Goal: Information Seeking & Learning: Learn about a topic

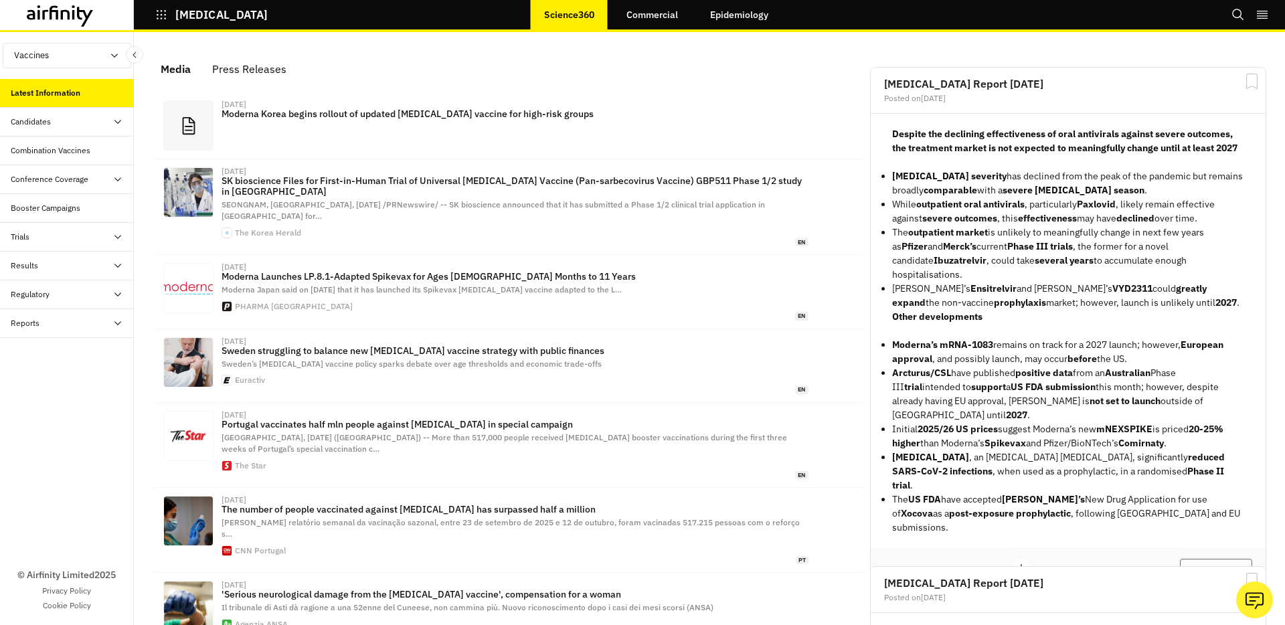
scroll to position [839, 402]
click at [61, 328] on div "Reports" at bounding box center [72, 323] width 123 height 12
click at [58, 361] on div "Reports" at bounding box center [67, 352] width 134 height 29
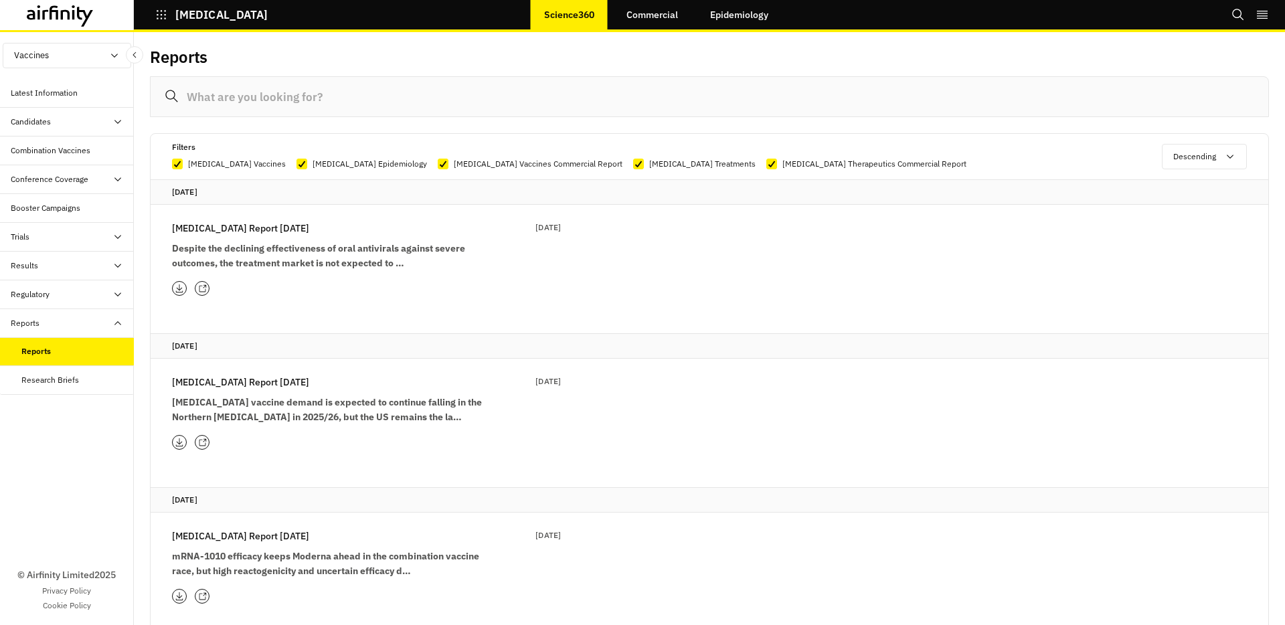
click at [203, 290] on icon at bounding box center [202, 288] width 9 height 9
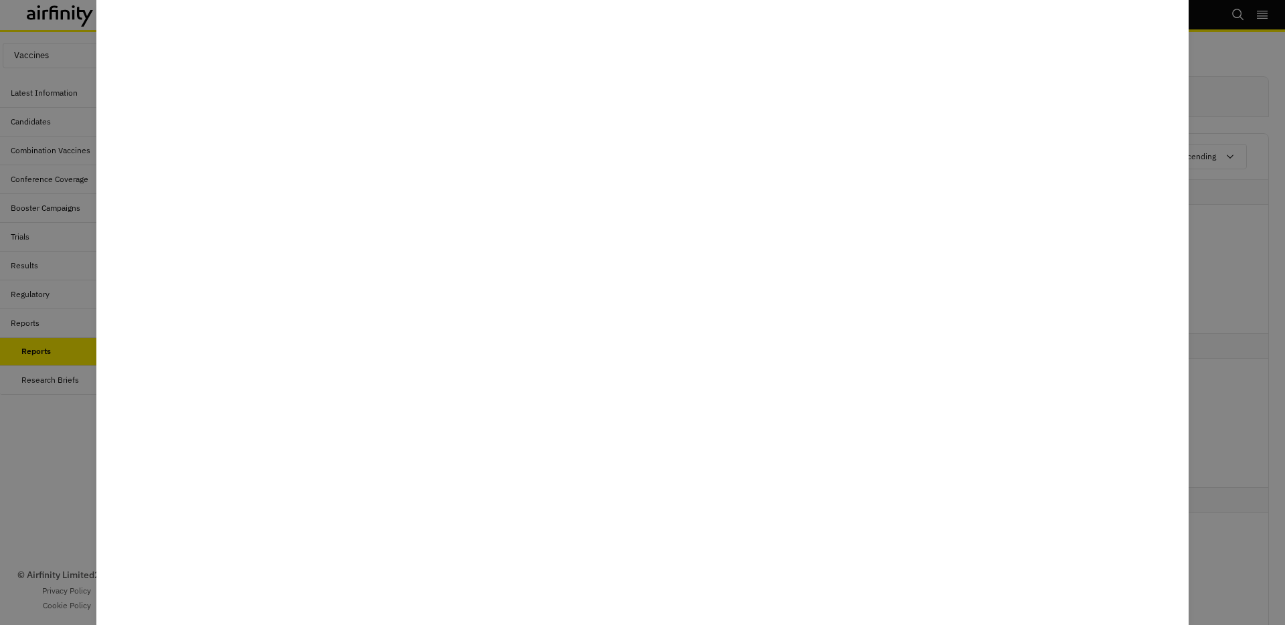
click at [62, 312] on div at bounding box center [642, 312] width 1285 height 625
